Goal: Transaction & Acquisition: Purchase product/service

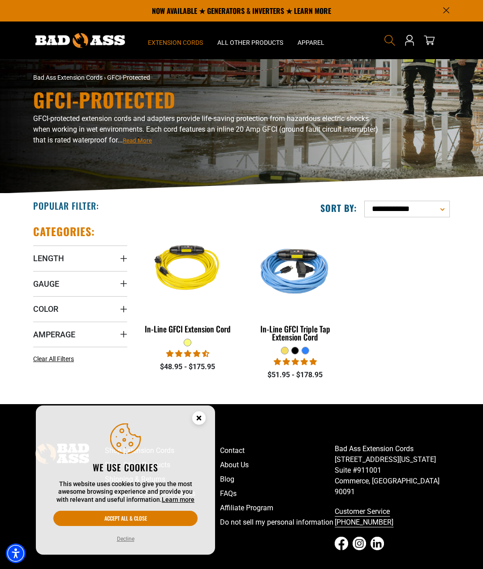
click at [391, 34] on span "Search" at bounding box center [390, 40] width 14 height 14
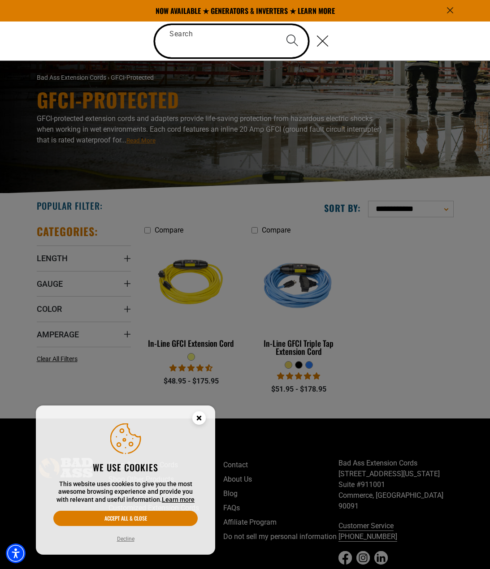
paste input "**********"
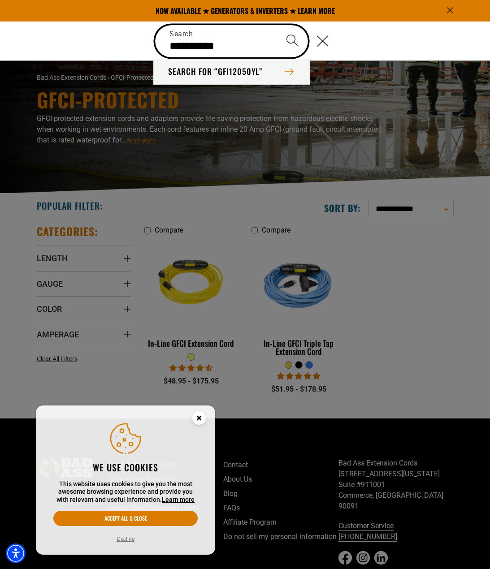
type input "**********"
click at [256, 71] on button "Search for “GFI12050YL”" at bounding box center [231, 72] width 155 height 26
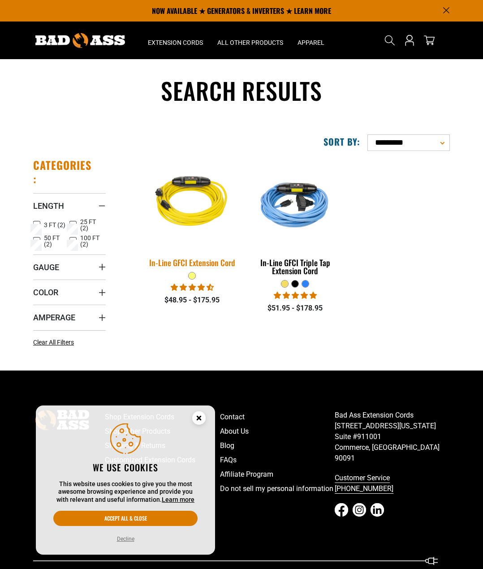
click at [208, 218] on img at bounding box center [193, 203] width 108 height 97
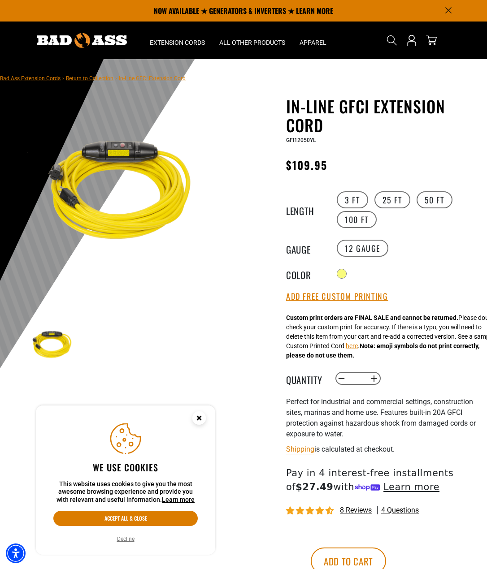
click at [453, 230] on div "12 Gauge" at bounding box center [407, 209] width 146 height 39
click at [373, 382] on button "Increase quantity for In-Line GFCI Extension Cord" at bounding box center [374, 378] width 14 height 15
click at [374, 381] on button "Increase quantity for In-Line GFCI Extension Cord" at bounding box center [374, 378] width 14 height 15
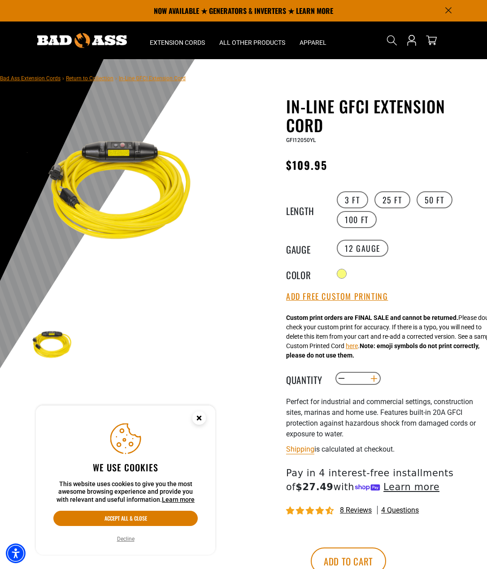
type input "*"
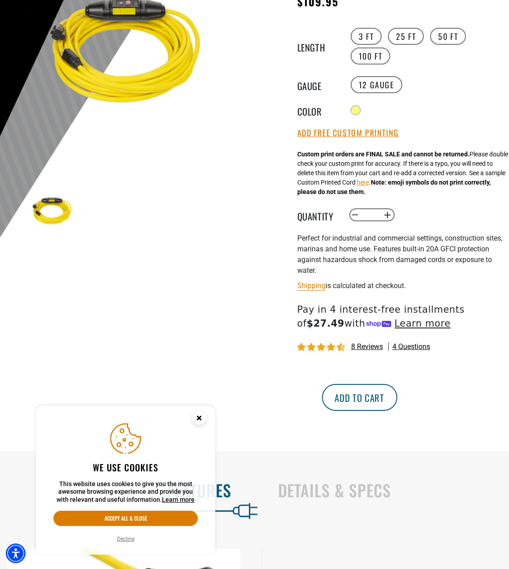
scroll to position [179, 0]
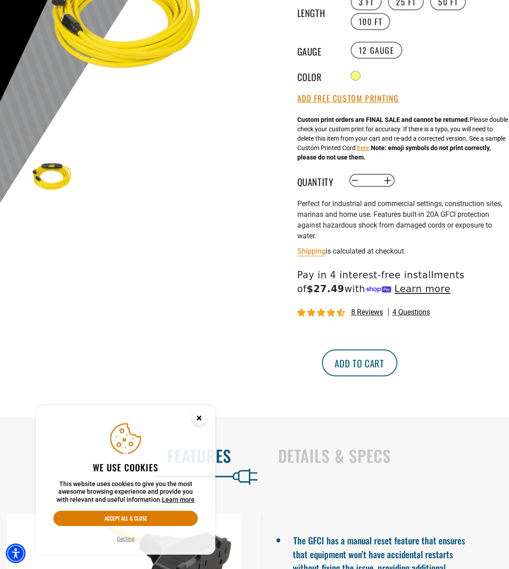
click at [397, 370] on button "Add to cart" at bounding box center [359, 363] width 75 height 27
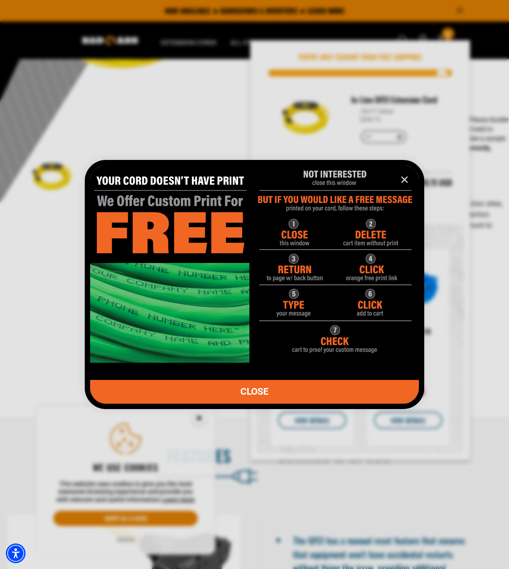
click at [139, 520] on div at bounding box center [254, 284] width 509 height 569
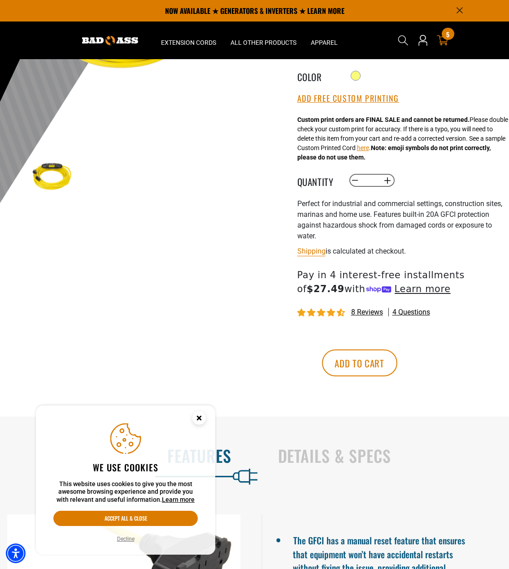
click at [443, 41] on icon "cart" at bounding box center [443, 41] width 12 height 12
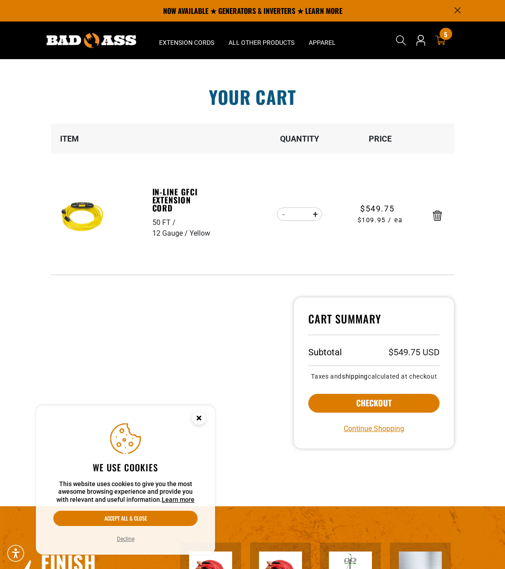
scroll to position [90, 0]
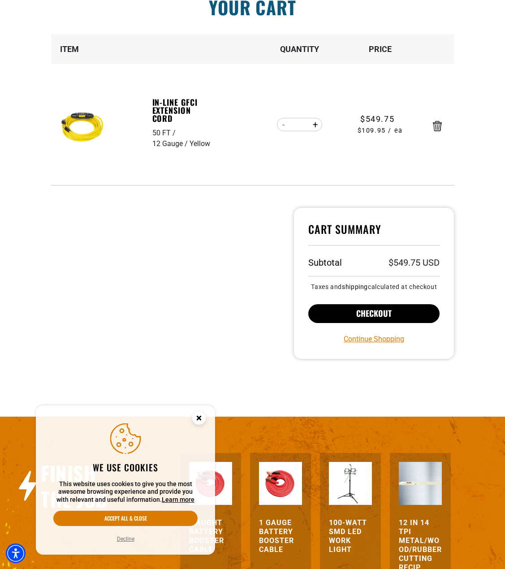
click at [382, 315] on button "Checkout" at bounding box center [374, 313] width 132 height 19
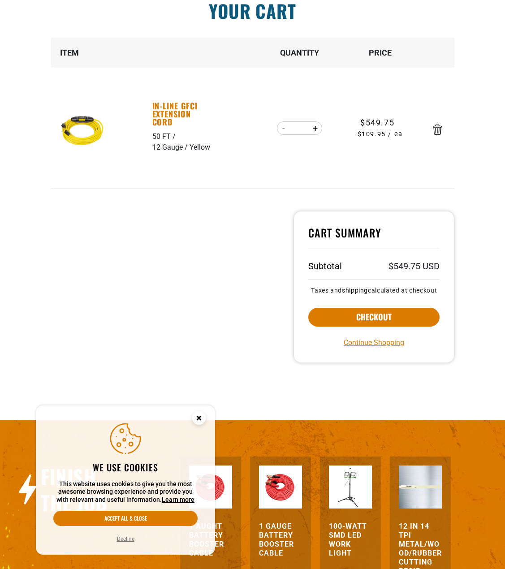
click at [177, 110] on link "In-Line GFCI Extension Cord" at bounding box center [183, 114] width 62 height 24
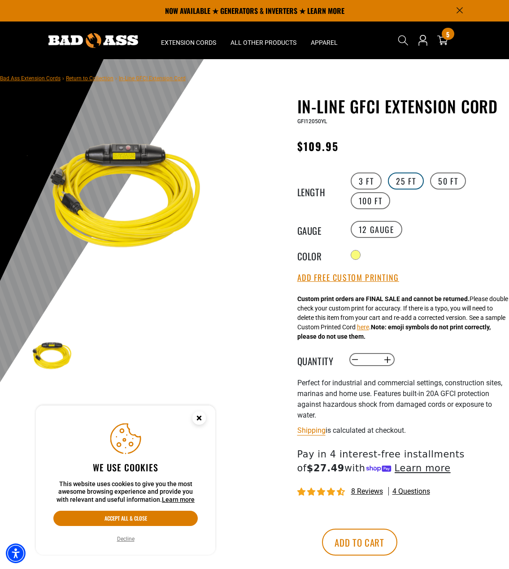
click at [412, 180] on label "25 FT" at bounding box center [406, 181] width 36 height 17
click at [387, 359] on button "Increase quantity for In-Line GFCI Extension Cord" at bounding box center [388, 359] width 14 height 15
click at [387, 360] on button "Increase quantity for In-Line GFCI Extension Cord" at bounding box center [388, 359] width 14 height 15
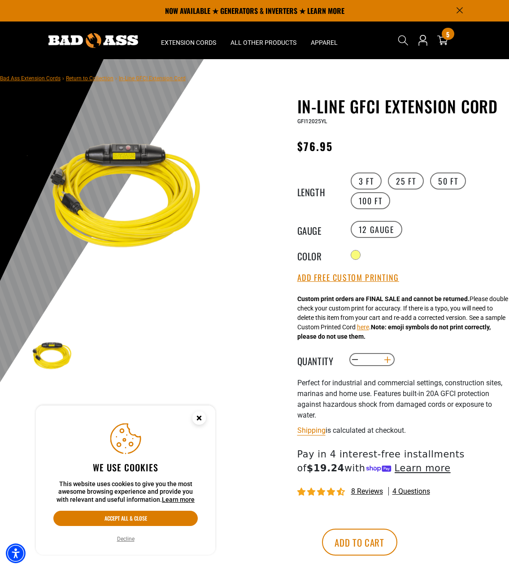
type input "*"
drag, startPoint x: 442, startPoint y: 545, endPoint x: 451, endPoint y: 513, distance: 33.0
click at [397, 543] on button "Add to cart" at bounding box center [359, 542] width 75 height 27
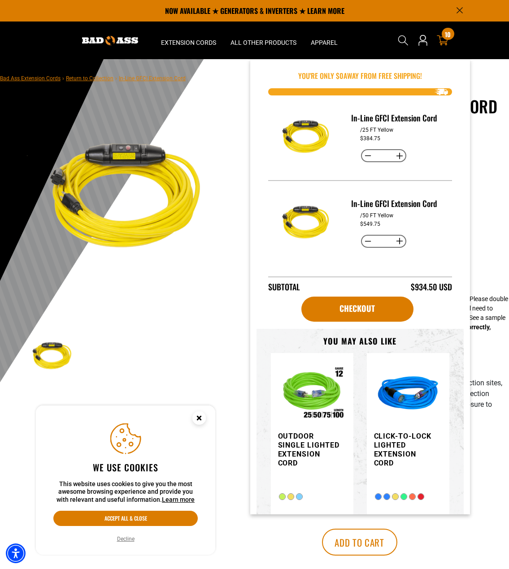
click at [447, 38] on span "10" at bounding box center [448, 34] width 6 height 7
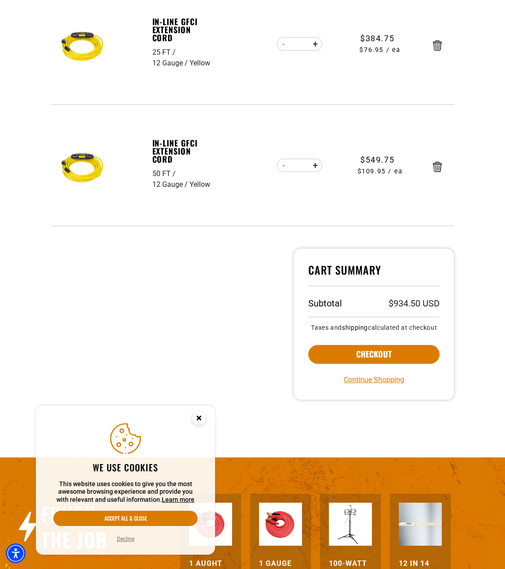
scroll to position [169, 0]
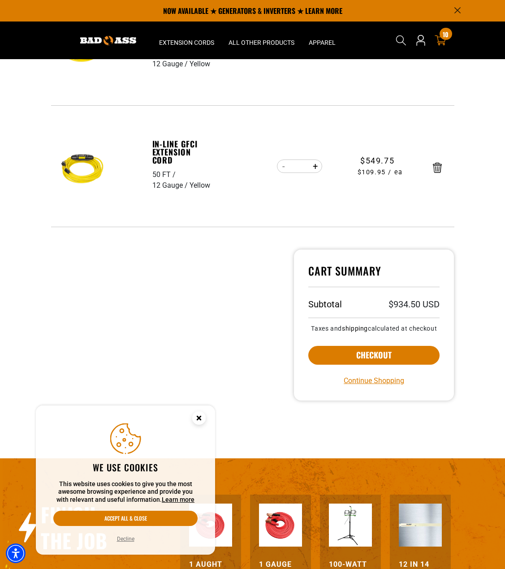
click at [446, 33] on span "10" at bounding box center [446, 34] width 6 height 7
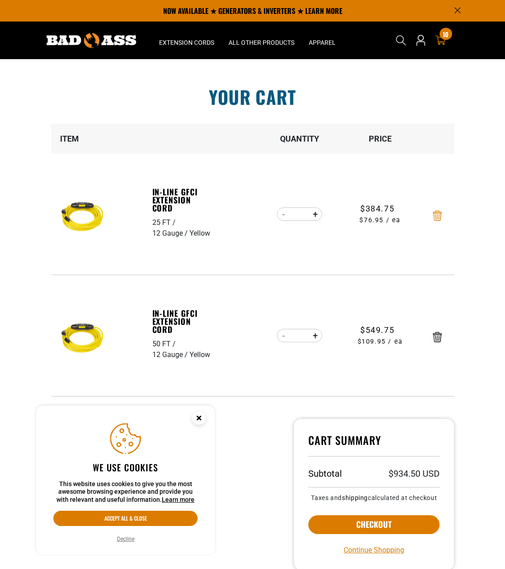
click at [436, 217] on icon "Remove In-Line GFCI Extension Cord - 25 FT / 12 Gauge / Yellow" at bounding box center [437, 216] width 9 height 10
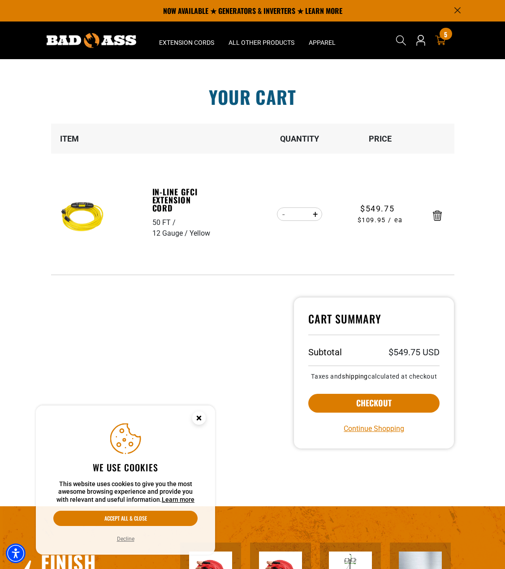
click at [435, 219] on icon "Remove In-Line GFCI Extension Cord - 50 FT / 12 Gauge / Yellow" at bounding box center [437, 216] width 9 height 10
